Goal: Task Accomplishment & Management: Complete application form

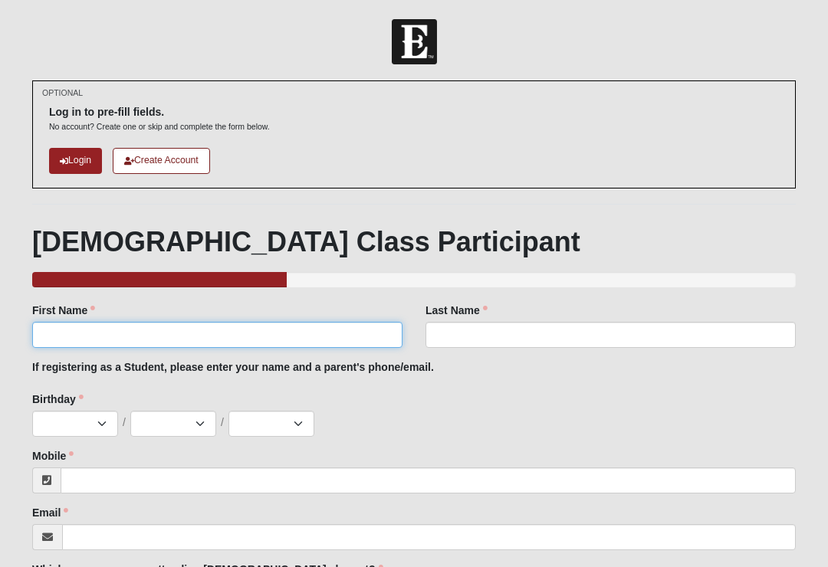
click at [67, 342] on input "First Name" at bounding box center [217, 335] width 370 height 26
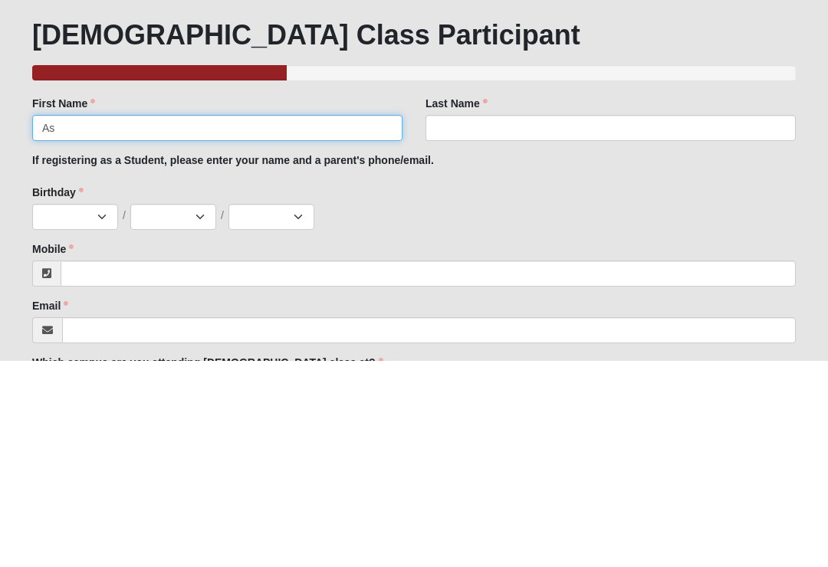
type input "A"
type input "Casey"
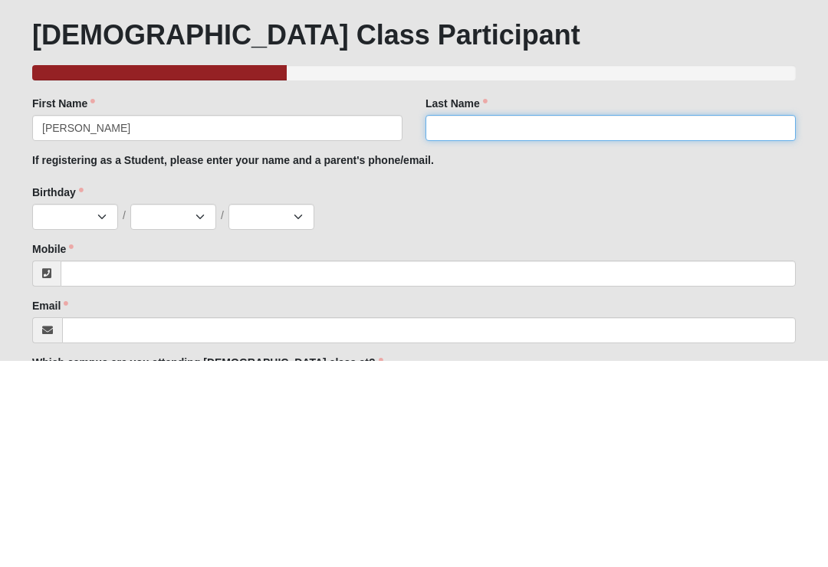
click at [447, 322] on input "Last Name" at bounding box center [610, 335] width 370 height 26
type input "Arcia"
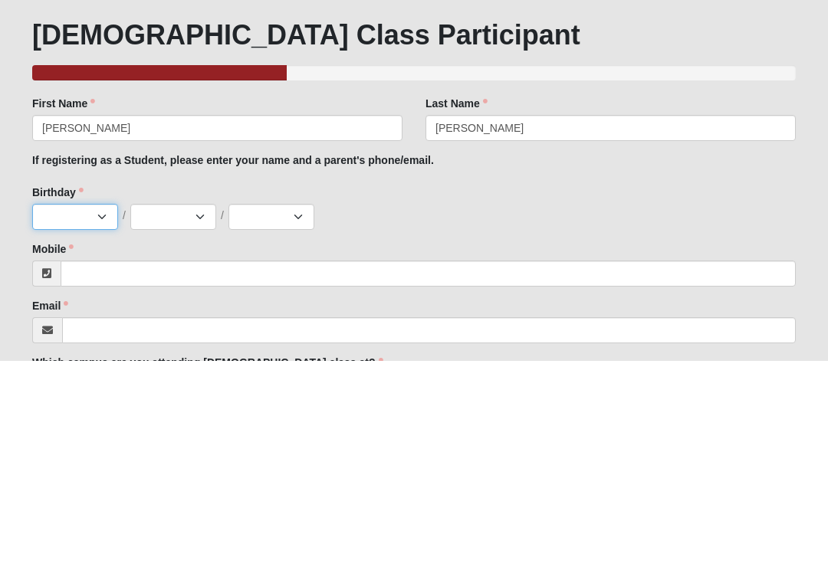
click at [75, 411] on select "Jan Feb Mar Apr May Jun Jul Aug Sep Oct Nov Dec" at bounding box center [75, 424] width 86 height 26
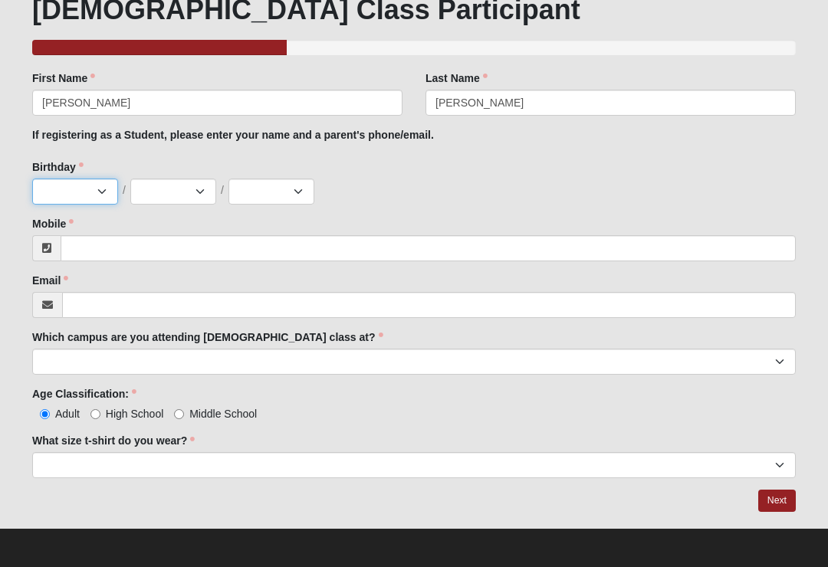
select select "1"
click at [159, 200] on select "1 2 3 4 5 6 7 8 9 10 11 12 13 14 15 16 17 18 19 20 21 22 23 24 25 26 27 28 29 3…" at bounding box center [173, 192] width 86 height 26
select select "19"
click at [268, 195] on select "2025 2024 2023 2022 2021 2020 2019 2018 2017 2016 2015 2014 2013 2012 2011 2010…" at bounding box center [271, 192] width 86 height 26
select select "2010"
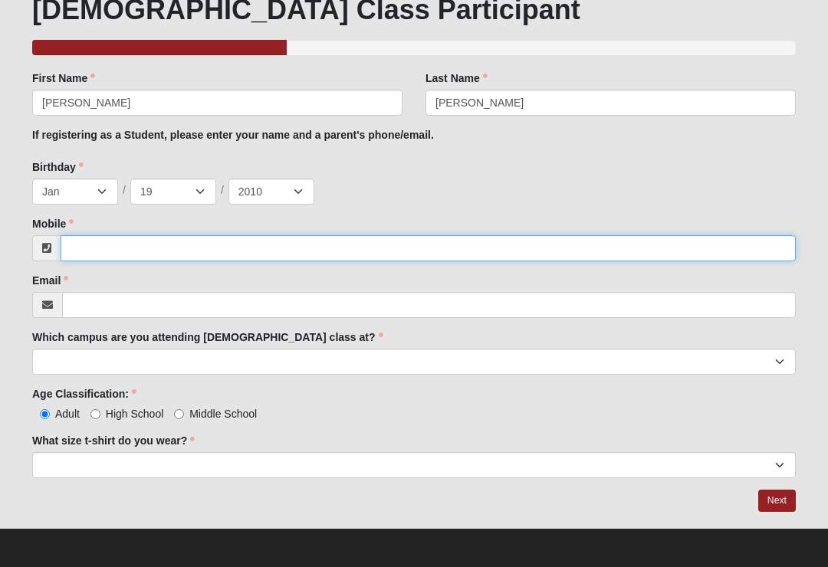
click at [75, 251] on input "Mobile" at bounding box center [428, 248] width 735 height 26
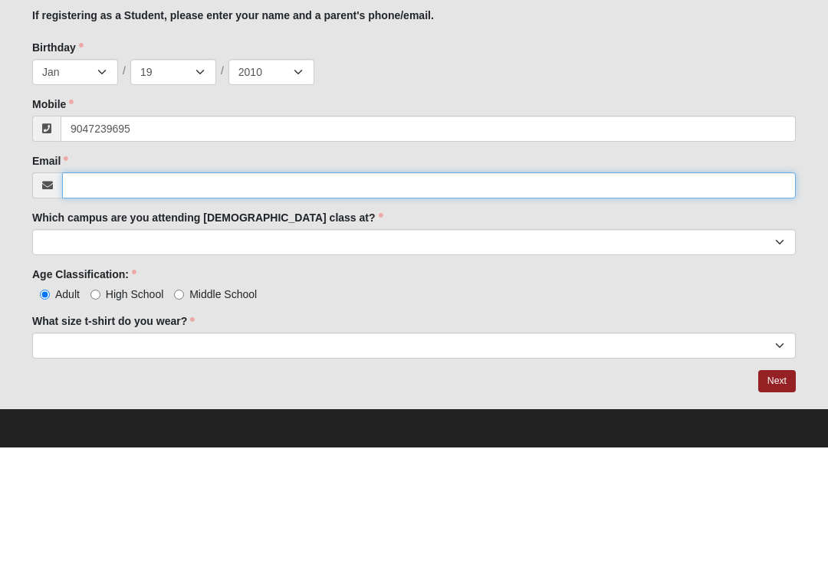
click at [87, 292] on input "Email" at bounding box center [429, 305] width 734 height 26
type input "(904) 723-9695"
type input "c"
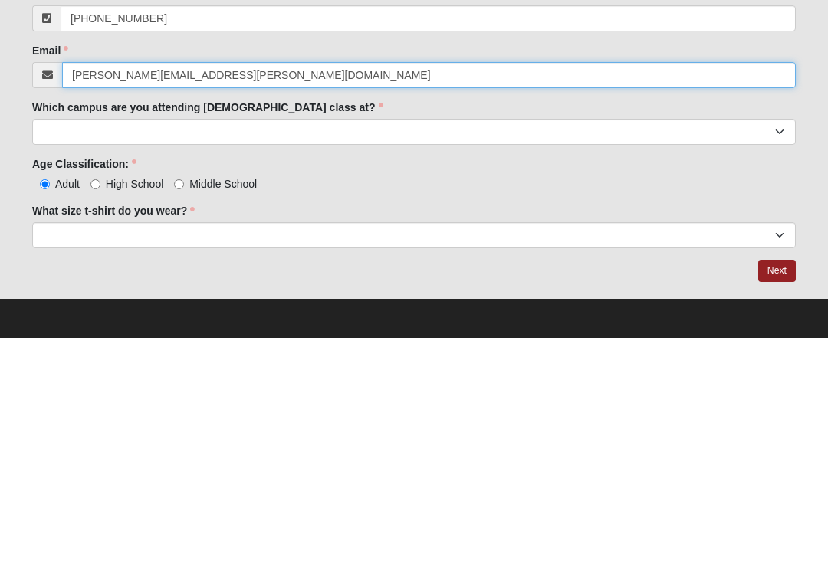
type input "casey.a.garcia@icloud.com"
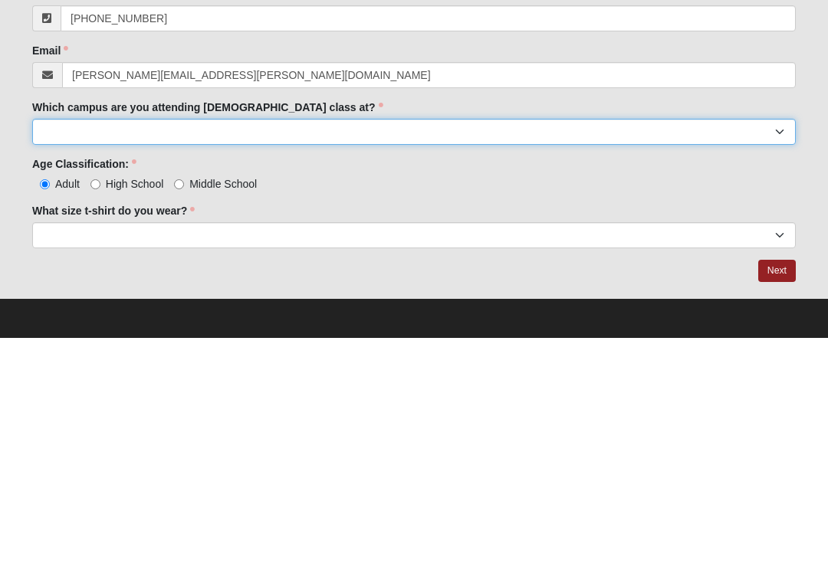
click at [73, 349] on select "Arlington Baymeadows Eleven22 Online Fleming Island Jesup Mandarin North Jax Or…" at bounding box center [413, 362] width 763 height 26
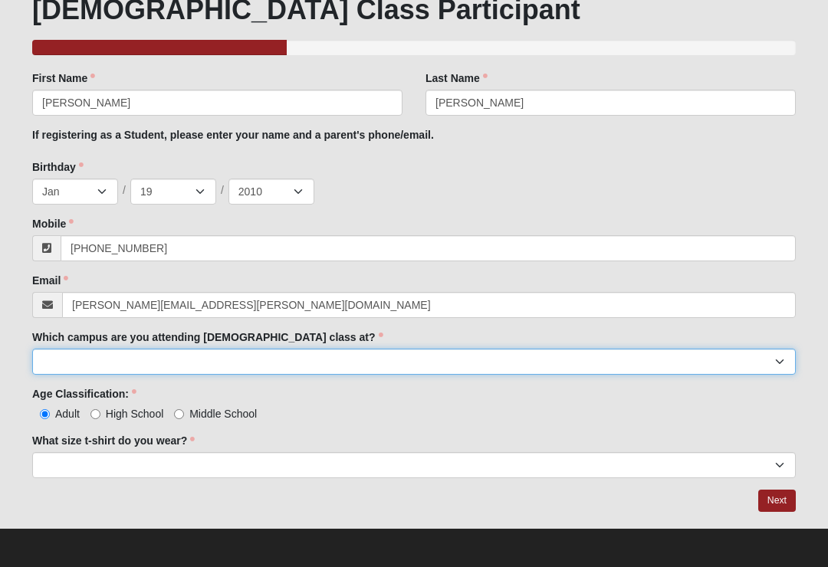
select select "15"
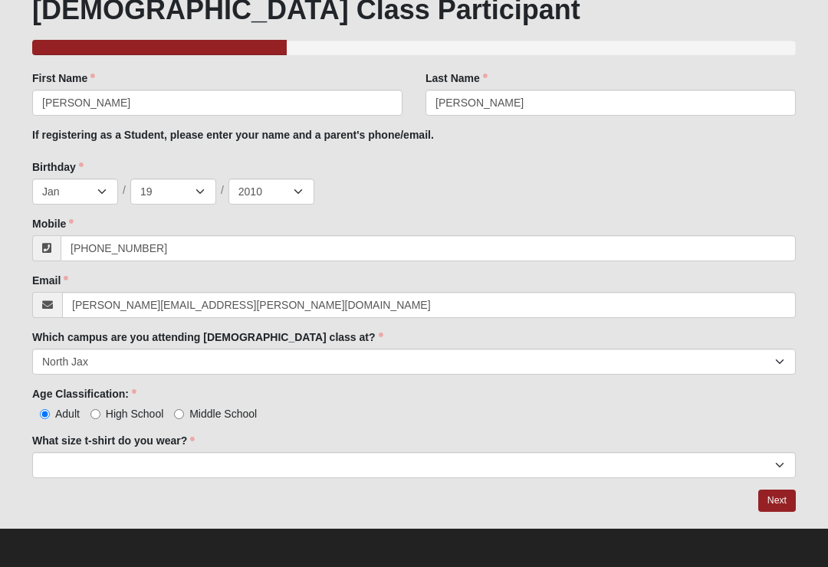
click at [100, 412] on input "High School" at bounding box center [95, 414] width 10 height 10
radio input "true"
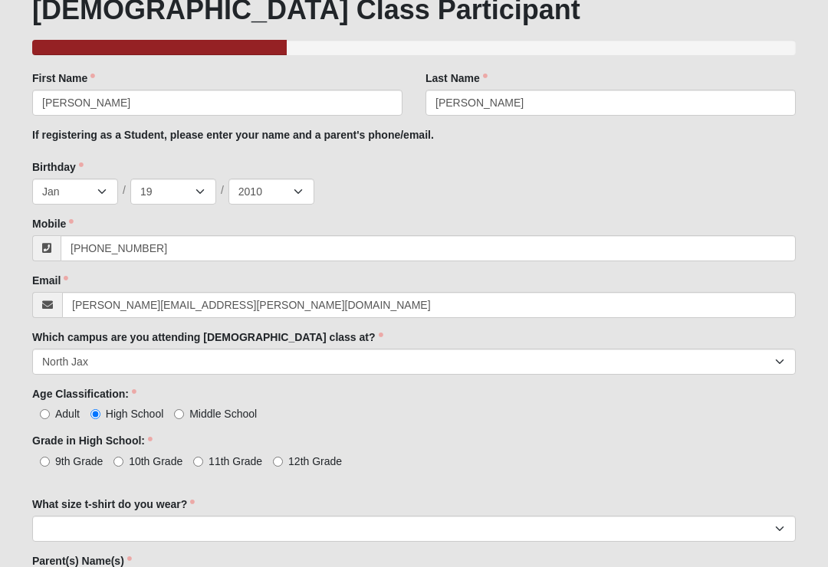
click at [123, 458] on input "10th Grade" at bounding box center [118, 462] width 10 height 10
radio input "true"
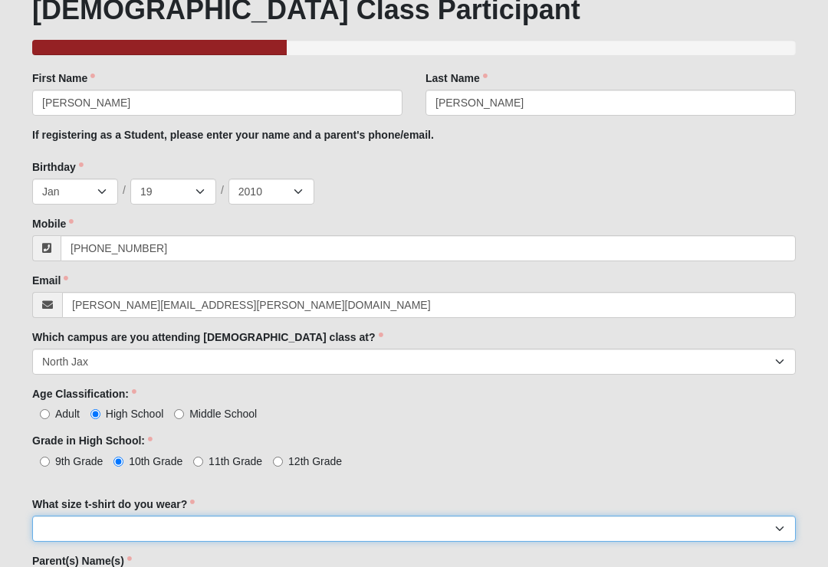
click at [71, 526] on select "Small Medium Large XL 2XL 3XL" at bounding box center [413, 529] width 763 height 26
select select "Medium"
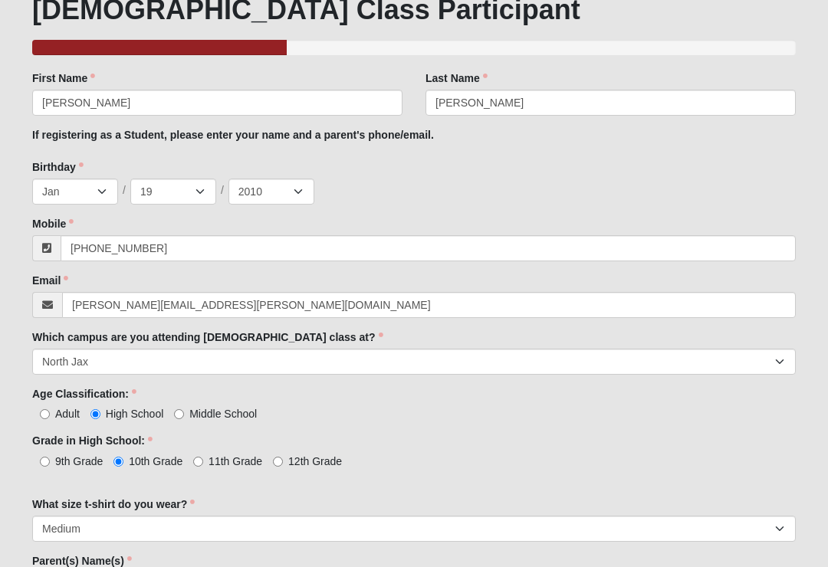
click at [379, 344] on div "Which campus are you attending baptism class at? Arlington Baymeadows Eleven22 …" at bounding box center [413, 352] width 763 height 45
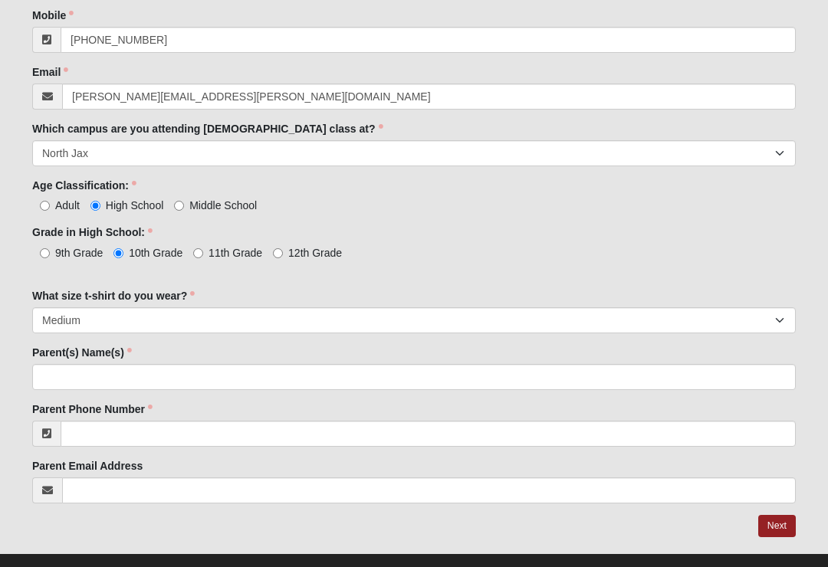
scroll to position [441, 0]
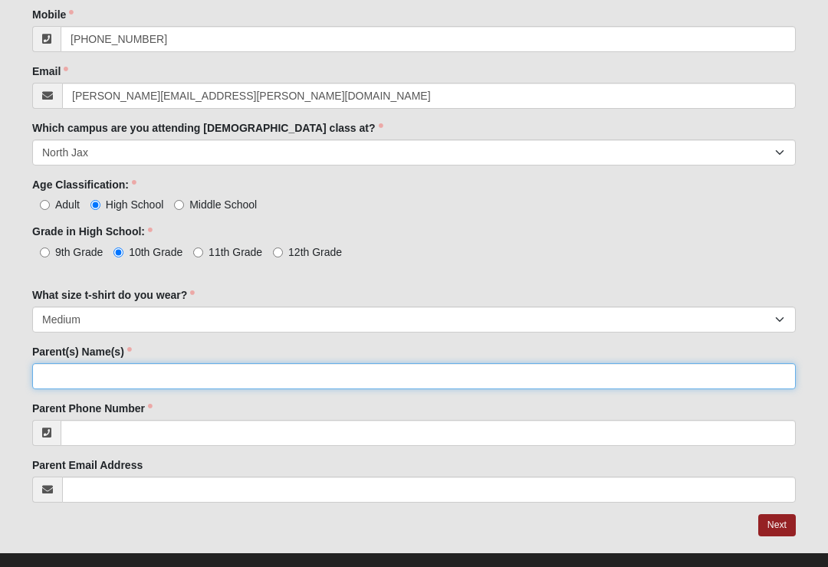
click at [53, 378] on input "Parent(s) Name(s)" at bounding box center [413, 376] width 763 height 26
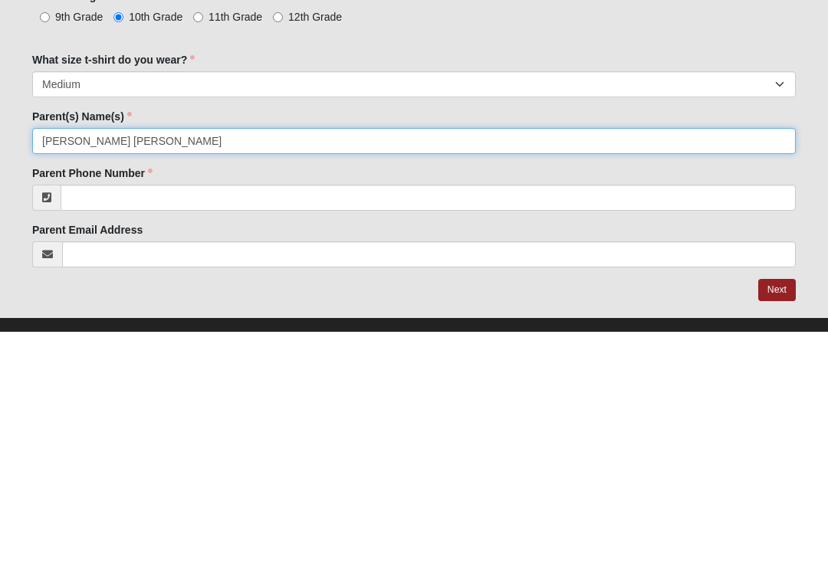
click at [120, 363] on input "Celeste Garcia Michael Garcia" at bounding box center [413, 376] width 763 height 26
type input "Celeste Garcia and Michael Garcia"
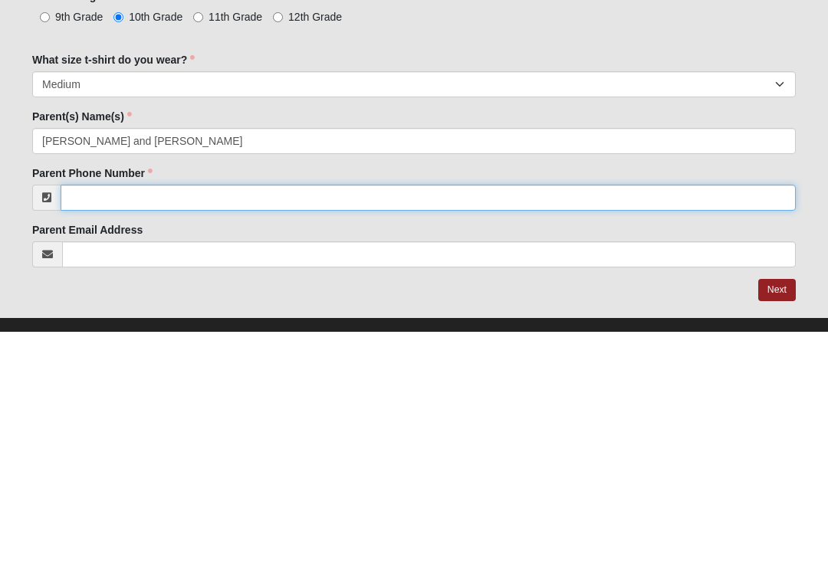
click at [88, 420] on input "Parent Phone Number" at bounding box center [428, 433] width 735 height 26
click at [94, 420] on input "9047239481" at bounding box center [428, 433] width 735 height 26
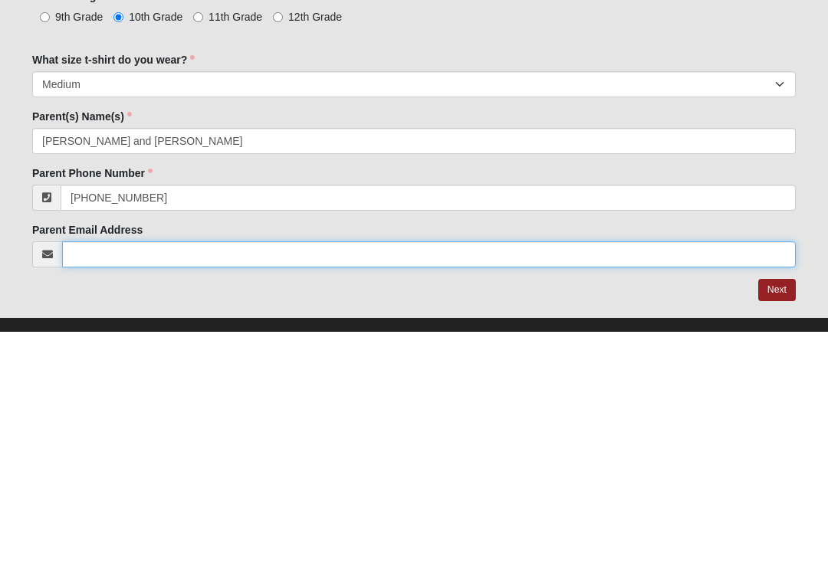
scroll to position [465, 0]
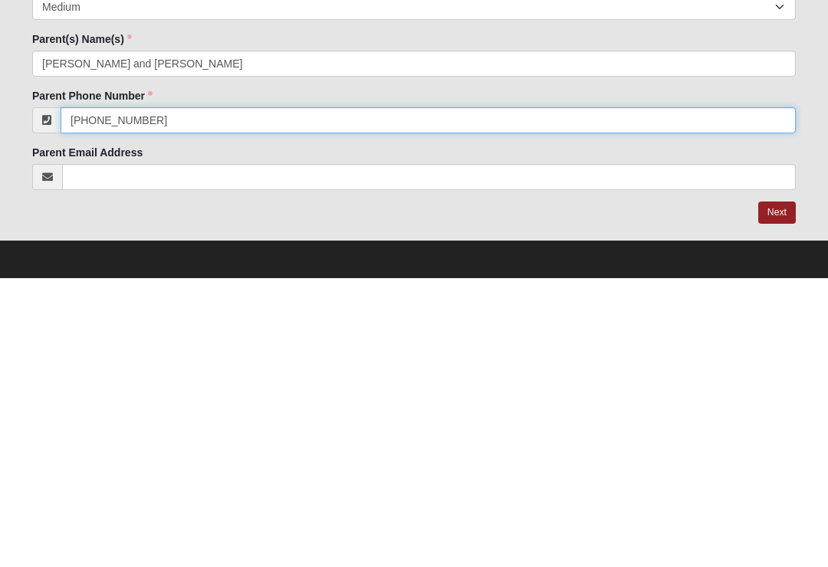
click at [173, 396] on input "(904) 723-9481" at bounding box center [428, 409] width 735 height 26
click at [157, 396] on input "(904) 723-9481. 9047239481" at bounding box center [428, 409] width 735 height 26
click at [153, 396] on input "(904) 723-9481 904)7239481" at bounding box center [428, 409] width 735 height 26
click at [186, 396] on input "(904) 723-9481 (904)7239481" at bounding box center [428, 409] width 735 height 26
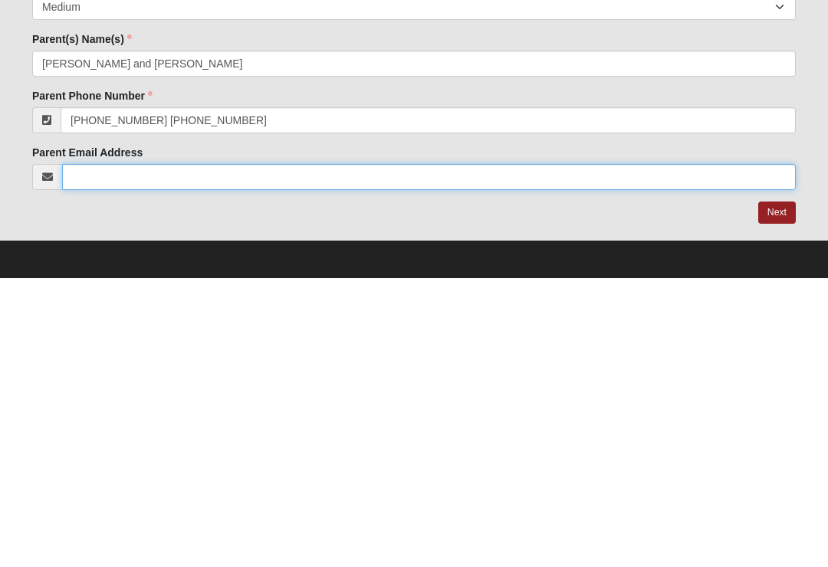
click at [82, 453] on input "Parent Email Address" at bounding box center [429, 466] width 734 height 26
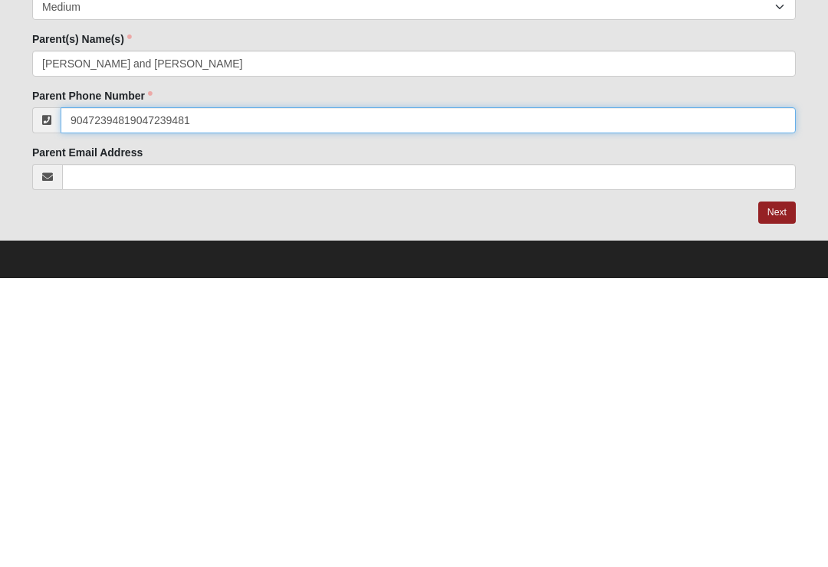
click at [205, 396] on input "90472394819047239481" at bounding box center [428, 409] width 735 height 26
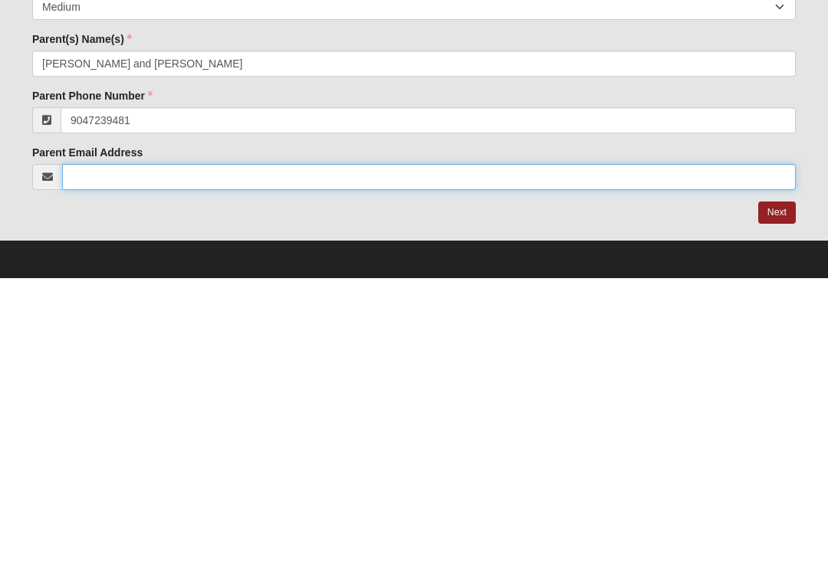
click at [99, 453] on input "Parent Email Address" at bounding box center [429, 466] width 734 height 26
type input "(904) 723-9481"
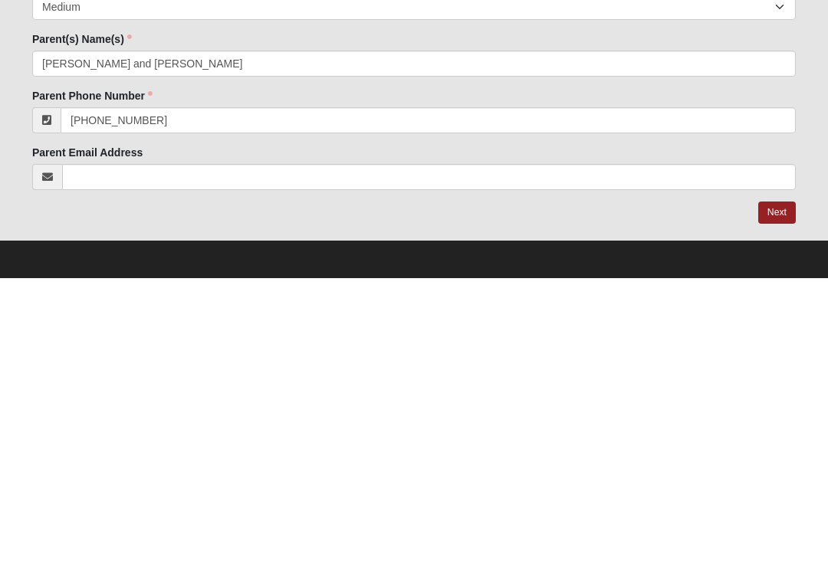
click at [776, 491] on link "Next" at bounding box center [777, 502] width 38 height 22
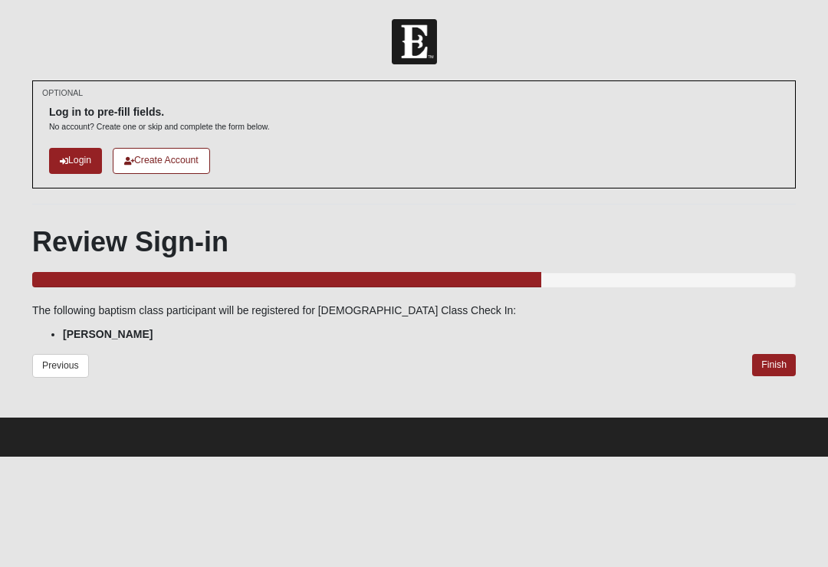
click at [770, 363] on link "Finish" at bounding box center [774, 365] width 44 height 22
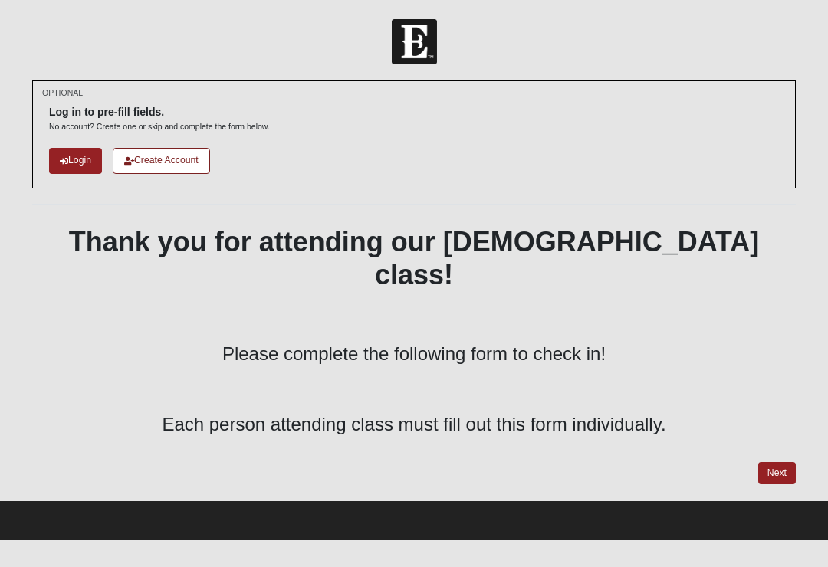
click at [783, 462] on link "Next" at bounding box center [777, 473] width 38 height 22
